Goal: Transaction & Acquisition: Purchase product/service

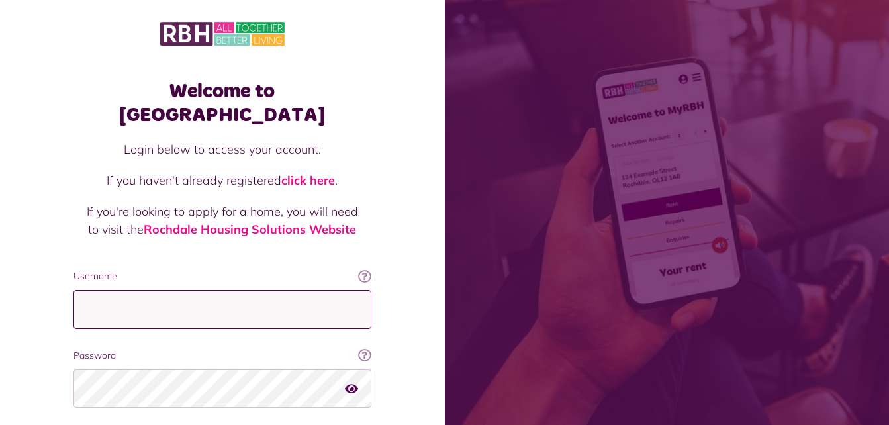
type input "**********"
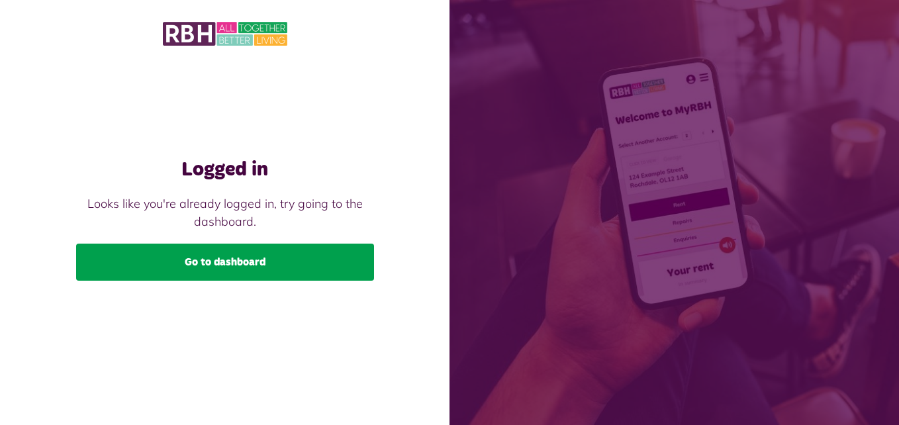
click at [269, 255] on link "Go to dashboard" at bounding box center [225, 262] width 298 height 37
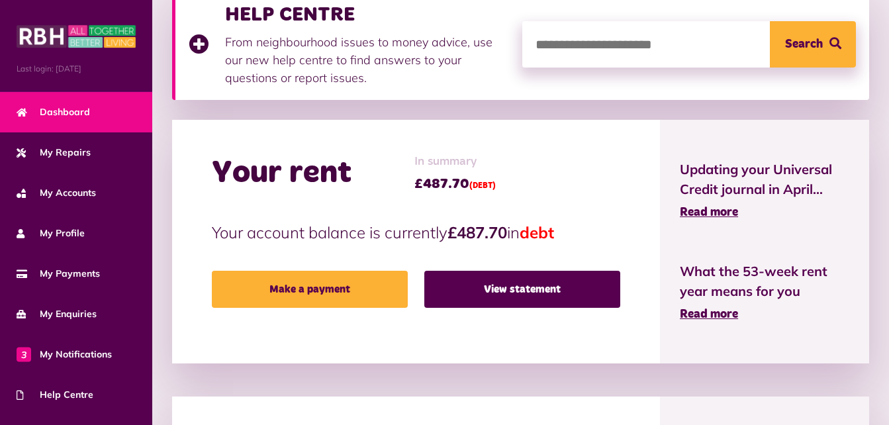
scroll to position [218, 0]
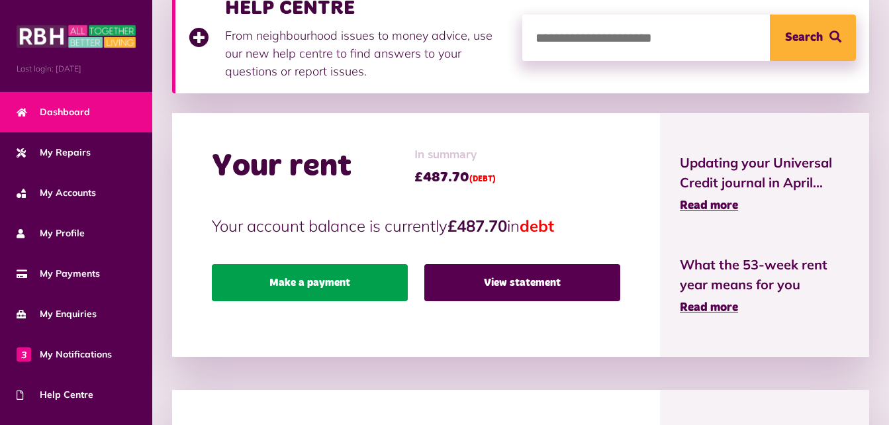
click at [305, 285] on link "Make a payment" at bounding box center [310, 282] width 196 height 37
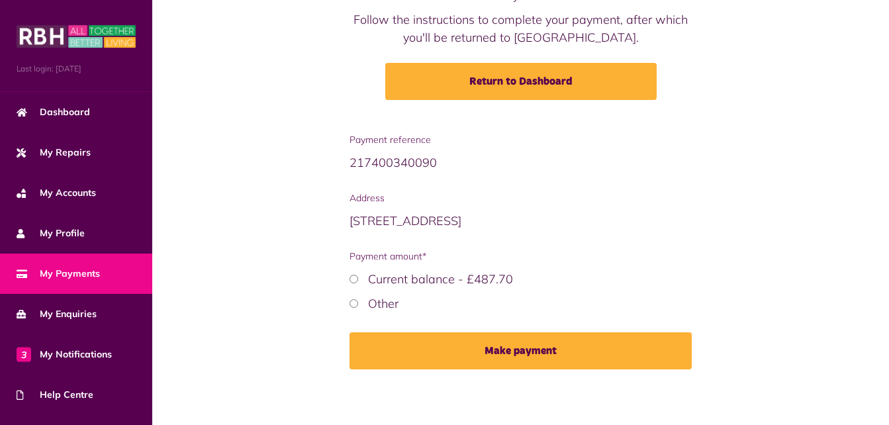
scroll to position [160, 0]
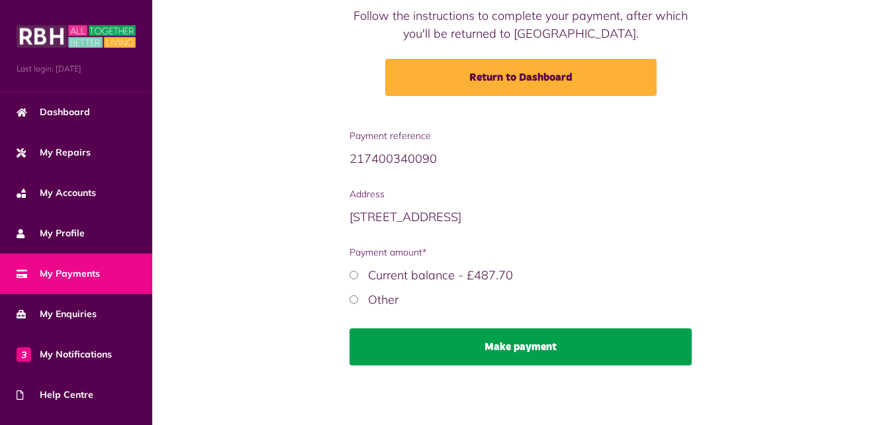
click at [522, 346] on button "Make payment" at bounding box center [521, 346] width 342 height 37
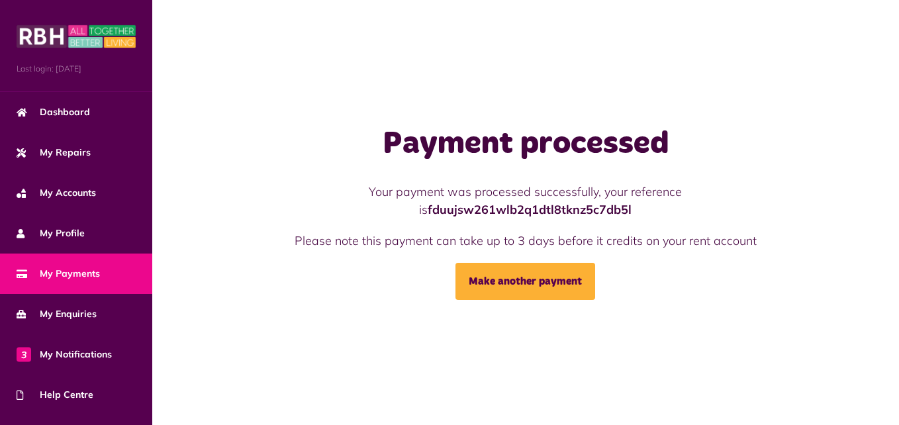
click at [863, 222] on div "Payment processed Your payment was processed successfully, your reference is fd…" at bounding box center [525, 212] width 747 height 175
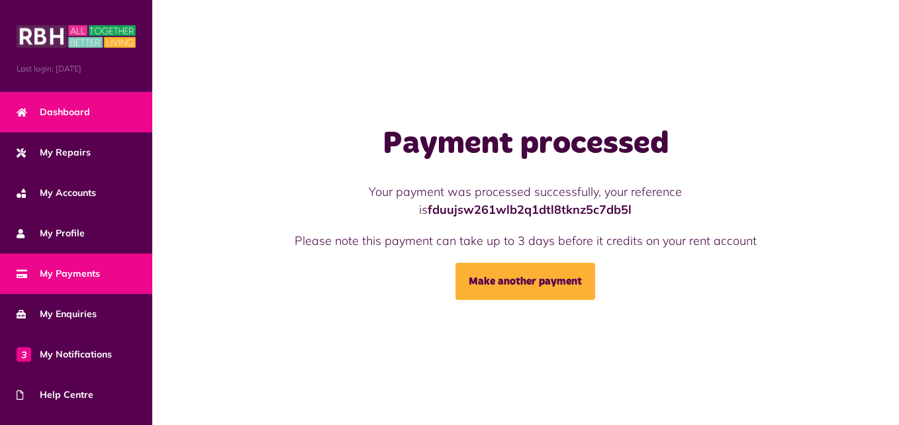
click at [62, 106] on span "Dashboard" at bounding box center [53, 112] width 73 height 14
